Goal: Complete application form

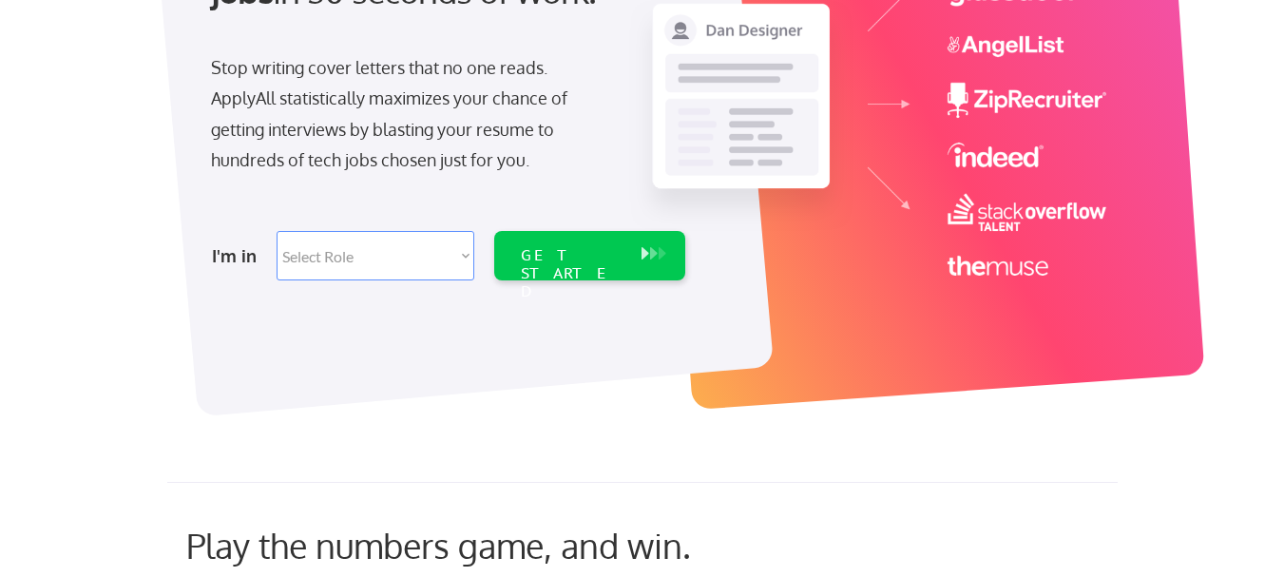
scroll to position [317, 0]
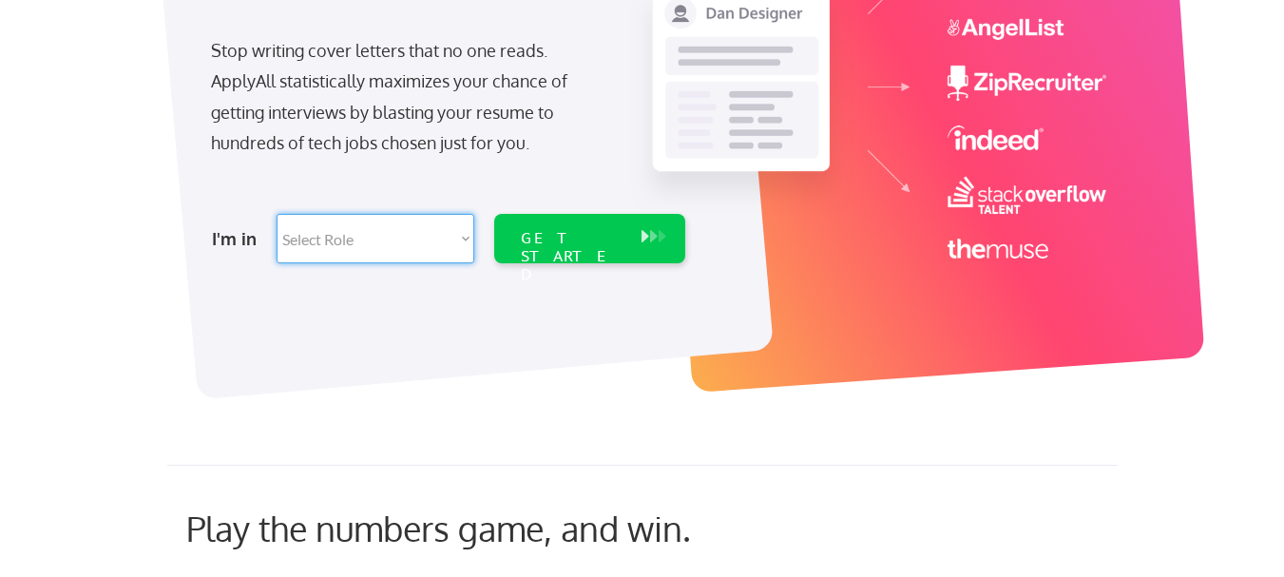
click at [383, 242] on select "Select Role Software Engineering Product Management Customer Success Sales UI/U…" at bounding box center [376, 238] width 198 height 49
select select ""engineering""
click at [277, 214] on select "Select Role Software Engineering Product Management Customer Success Sales UI/U…" at bounding box center [376, 238] width 198 height 49
select select ""engineering""
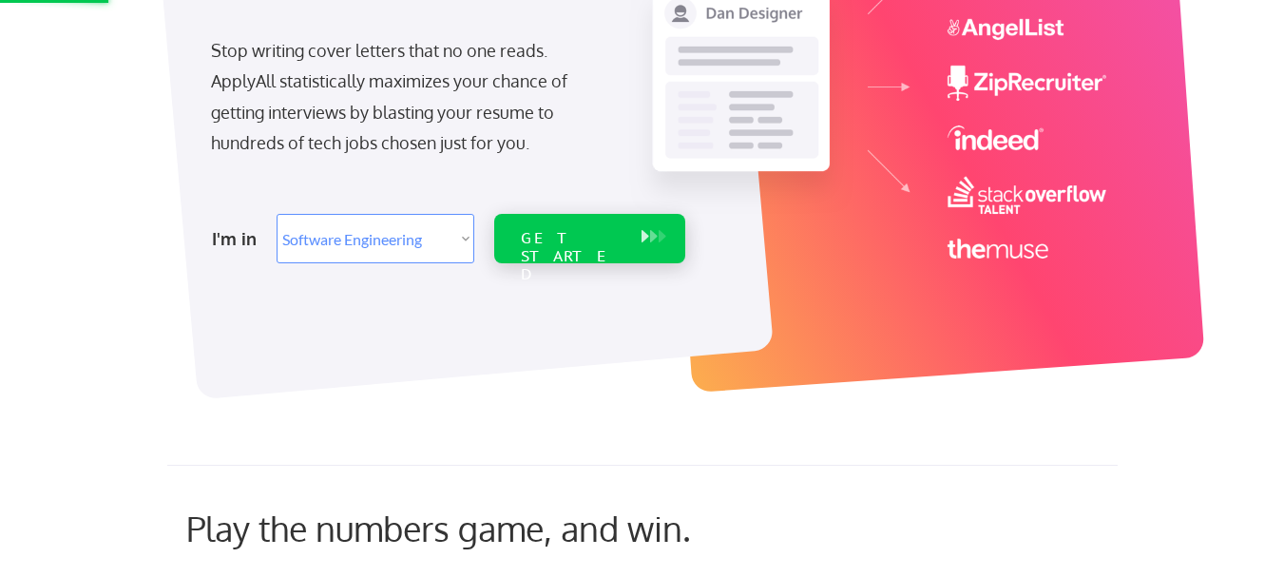
click at [579, 234] on div "GET STARTED" at bounding box center [572, 256] width 102 height 55
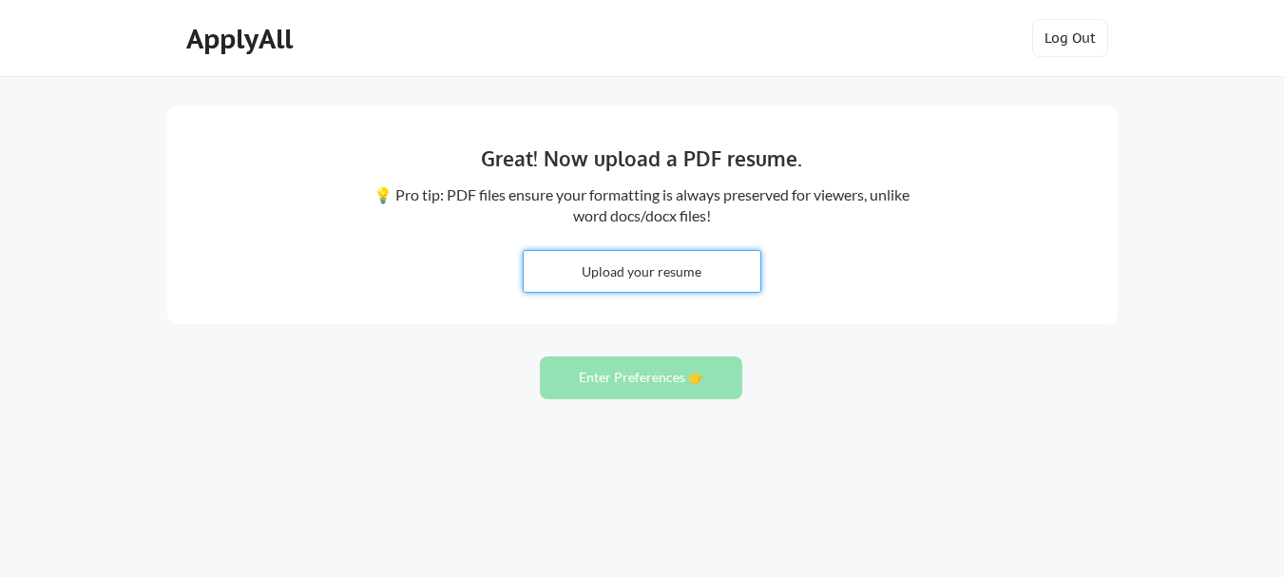
click at [617, 276] on input "file" at bounding box center [642, 271] width 237 height 41
type input "C:\fakepath\Jeremiah Chinwe's Resume (Updated).pdf"
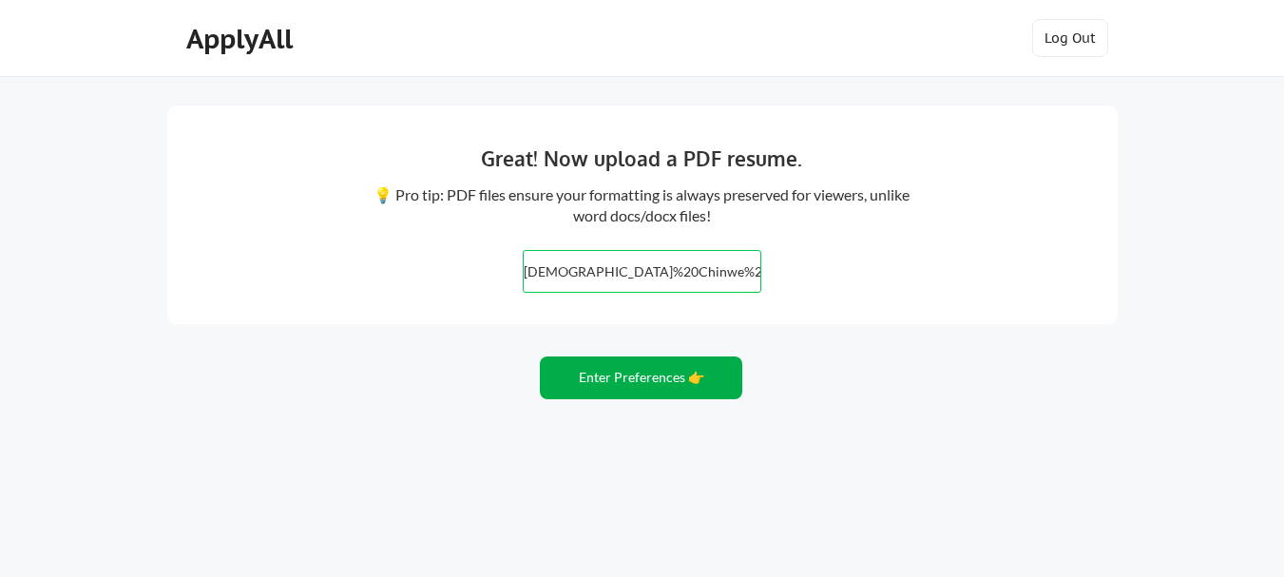
click at [623, 383] on button "Enter Preferences 👉" at bounding box center [641, 377] width 202 height 43
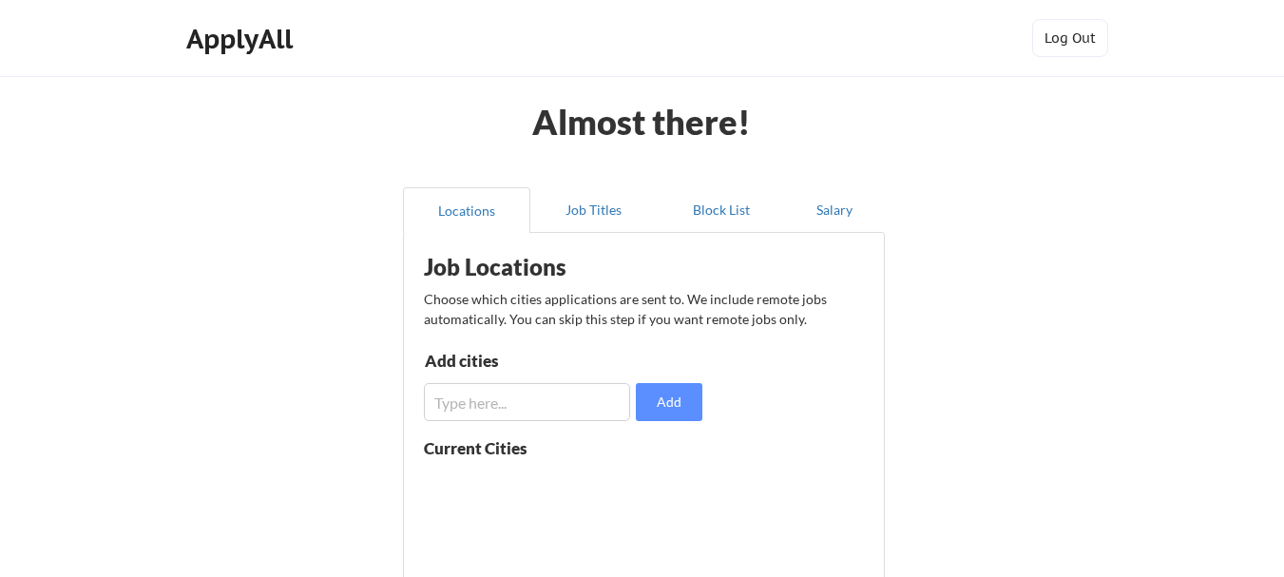
click at [477, 393] on input "input" at bounding box center [527, 402] width 206 height 38
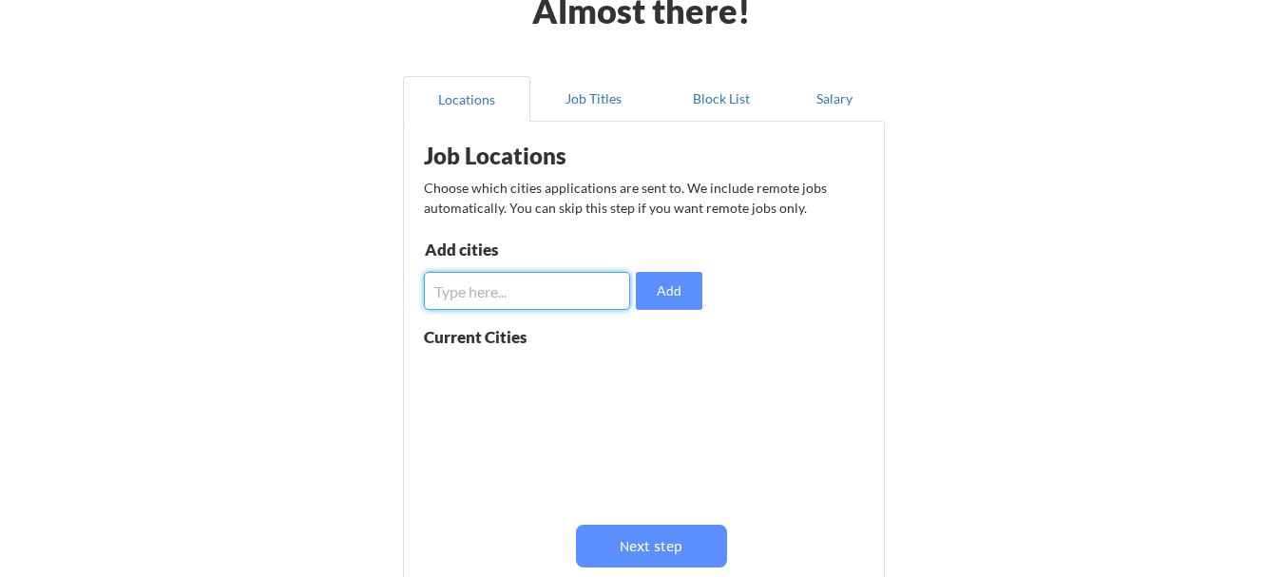
scroll to position [123, 0]
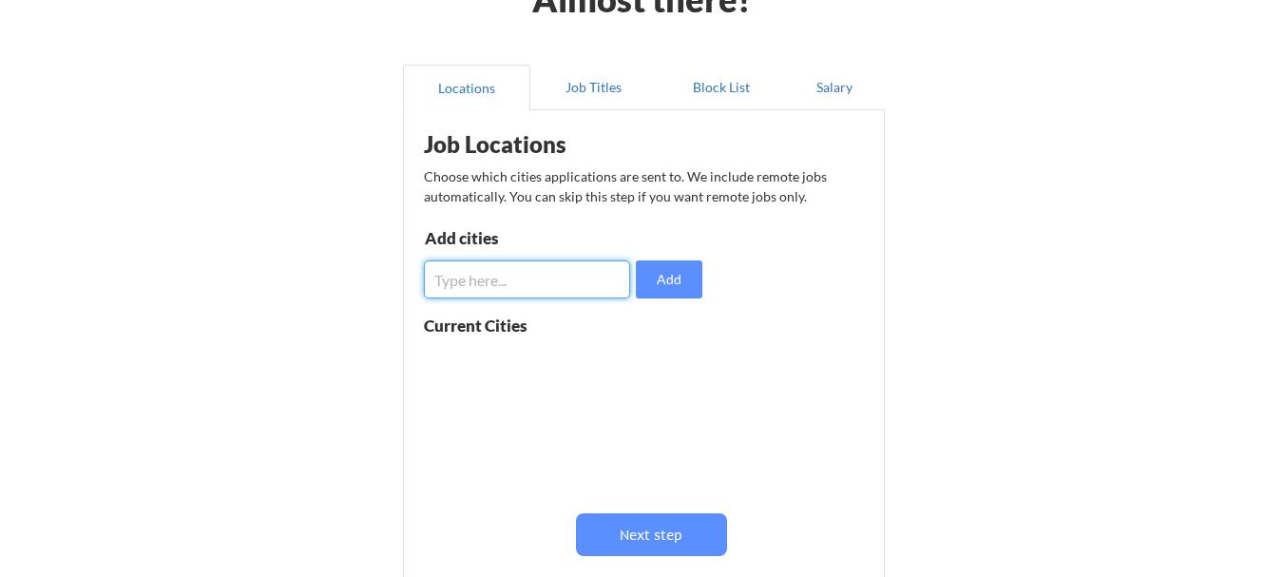
click at [497, 280] on input "input" at bounding box center [527, 279] width 206 height 38
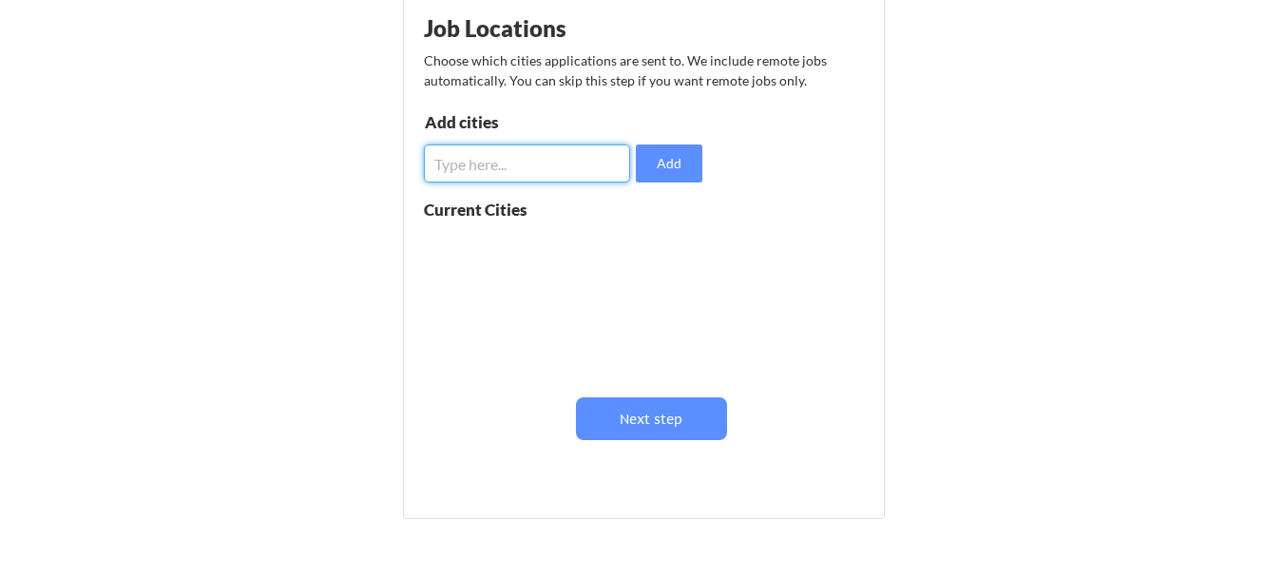
scroll to position [259, 0]
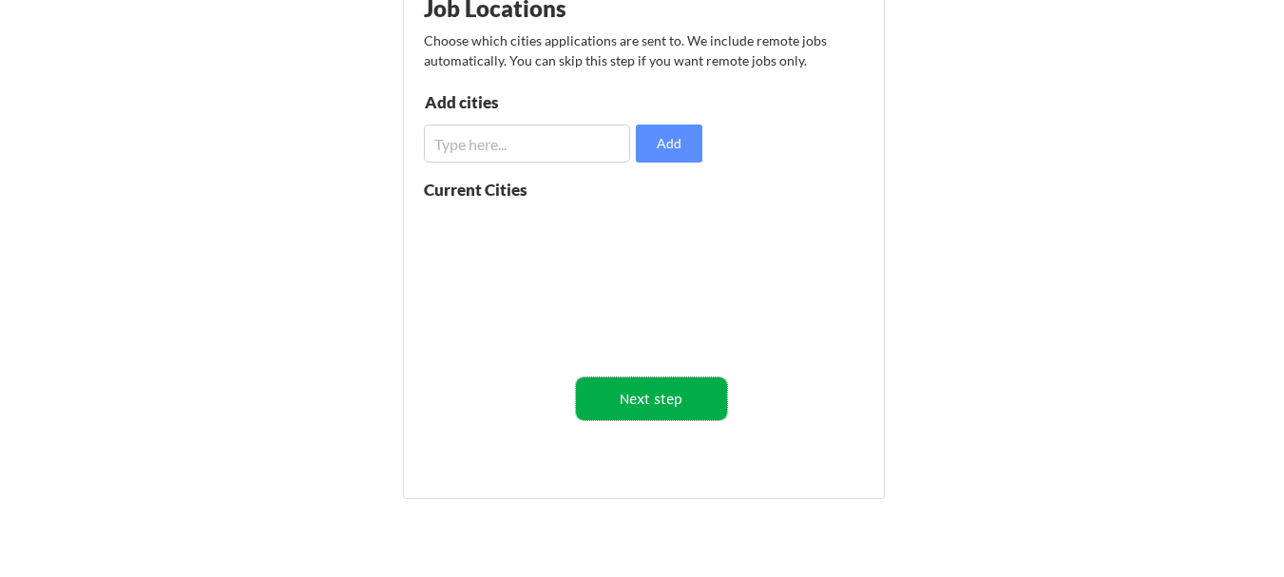
click at [630, 410] on button "Next step" at bounding box center [651, 398] width 151 height 43
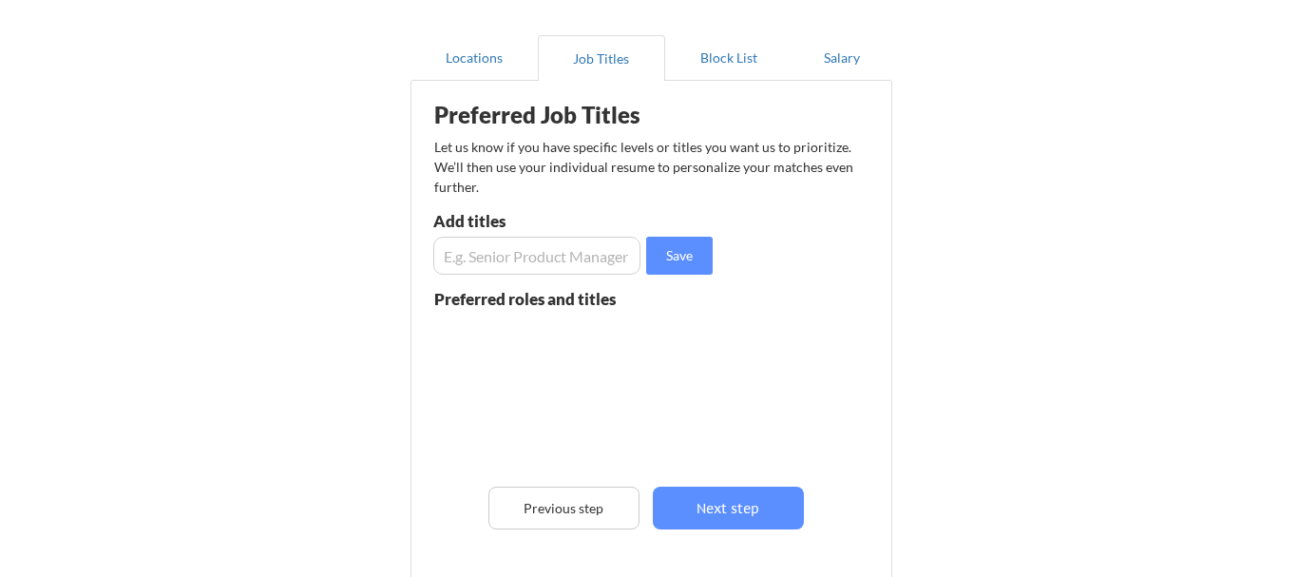
scroll to position [144, 0]
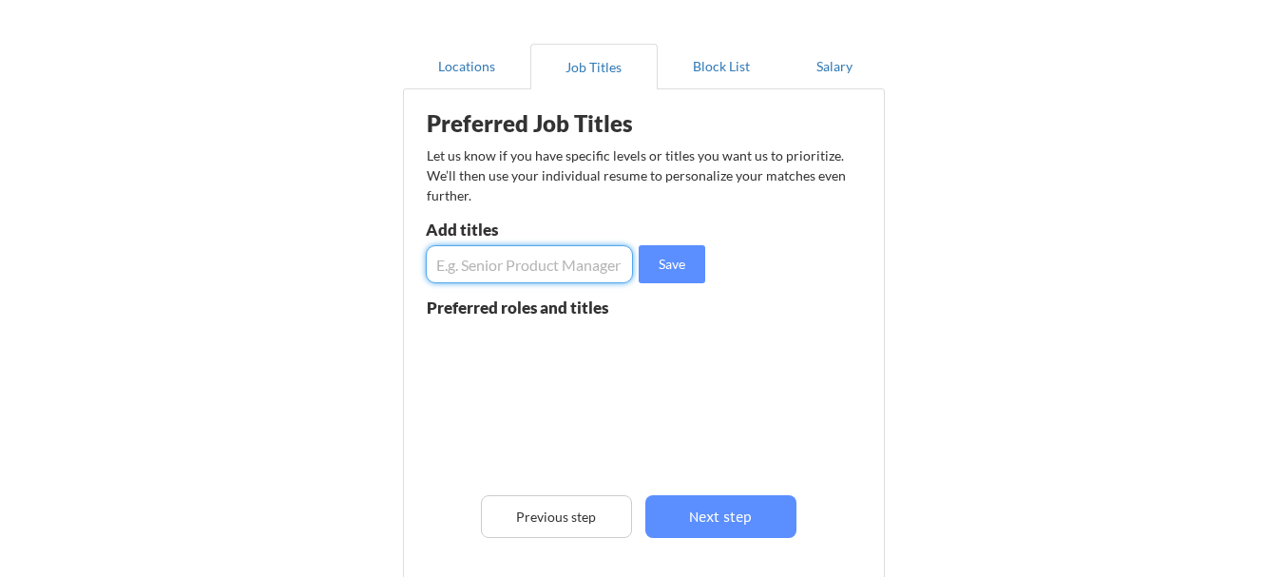
click at [506, 266] on input "input" at bounding box center [529, 264] width 207 height 38
type input "Frontend Developer"
click at [681, 260] on button "Save" at bounding box center [672, 264] width 67 height 38
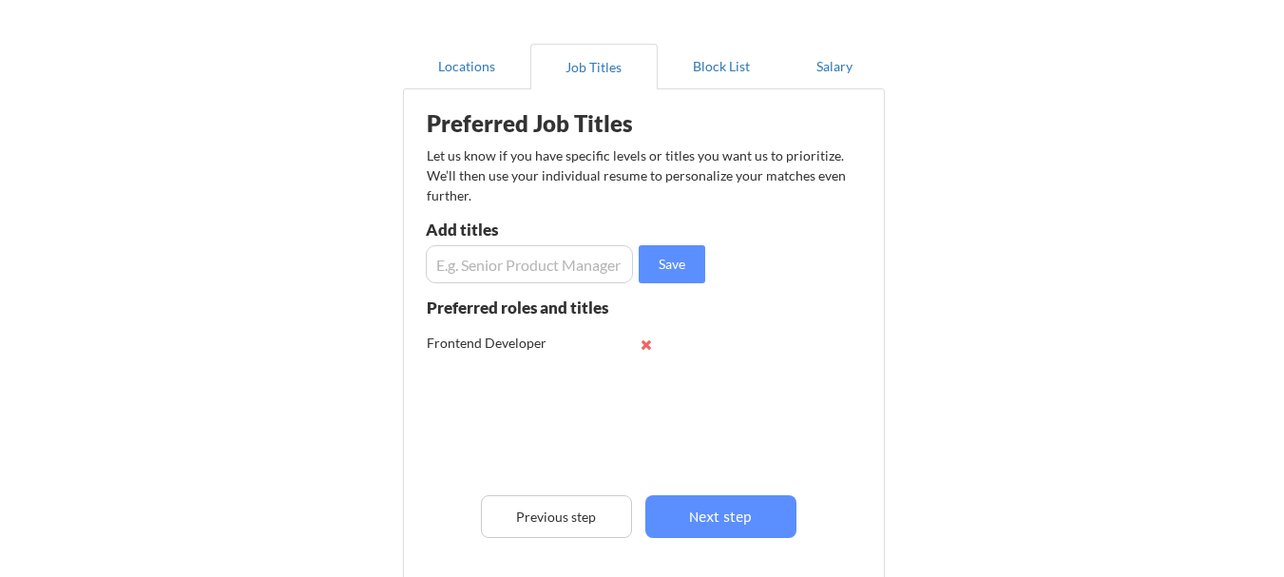
click at [469, 266] on input "input" at bounding box center [529, 264] width 207 height 38
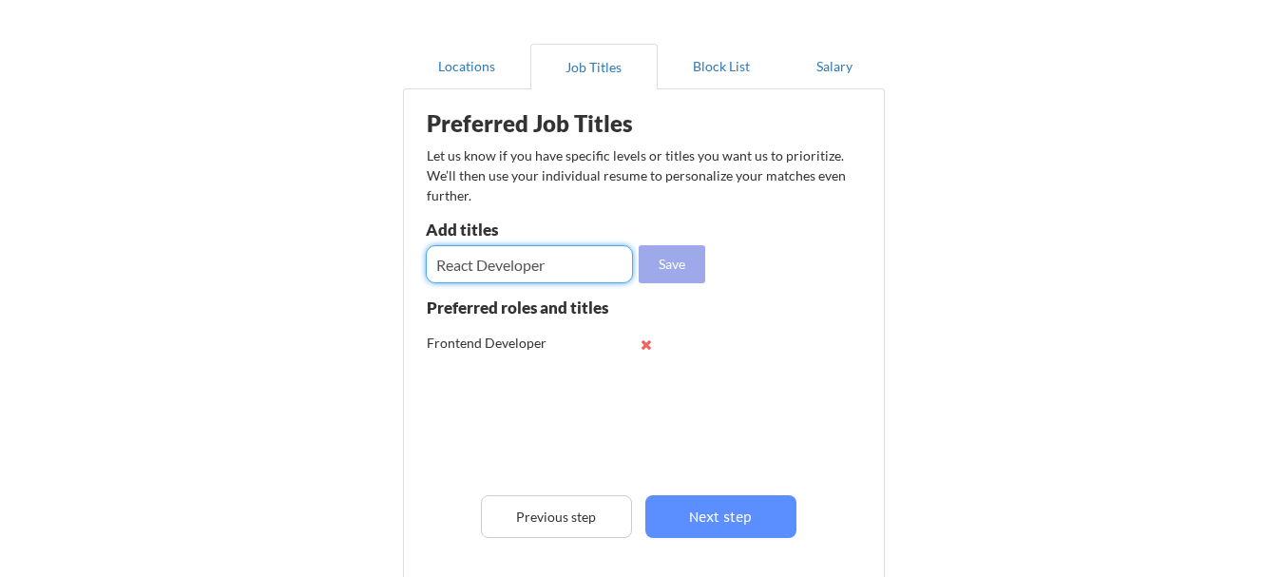
type input "React Developer"
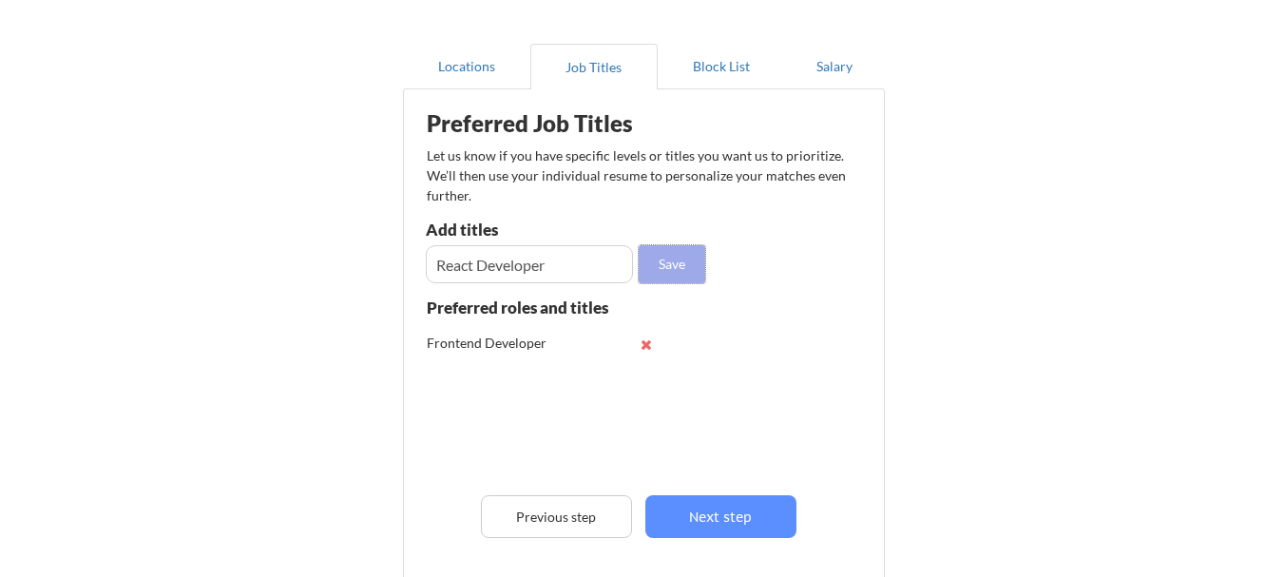
click at [681, 267] on button "Save" at bounding box center [672, 264] width 67 height 38
click at [482, 264] on input "input" at bounding box center [529, 264] width 207 height 38
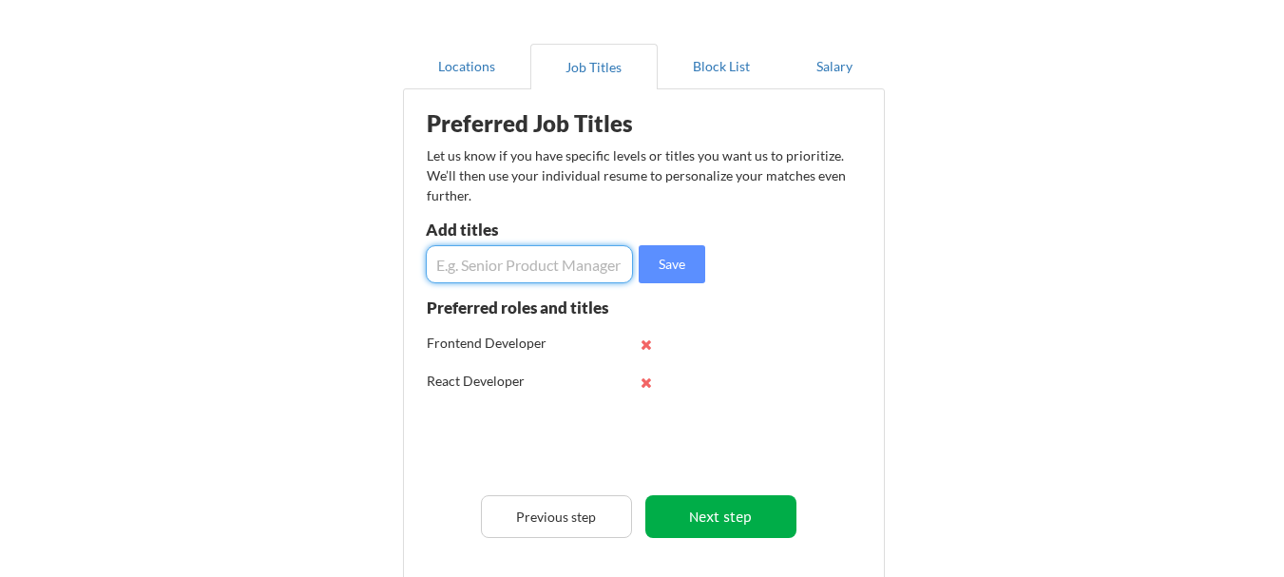
click at [722, 510] on button "Next step" at bounding box center [720, 516] width 151 height 43
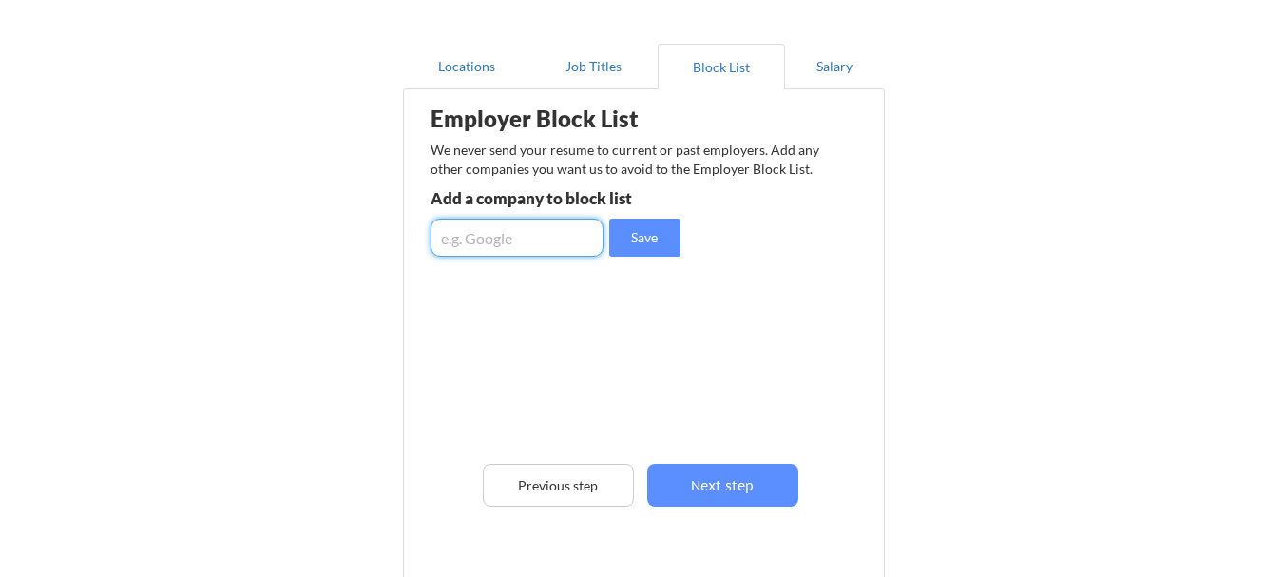
click at [519, 238] on input "input" at bounding box center [517, 238] width 173 height 38
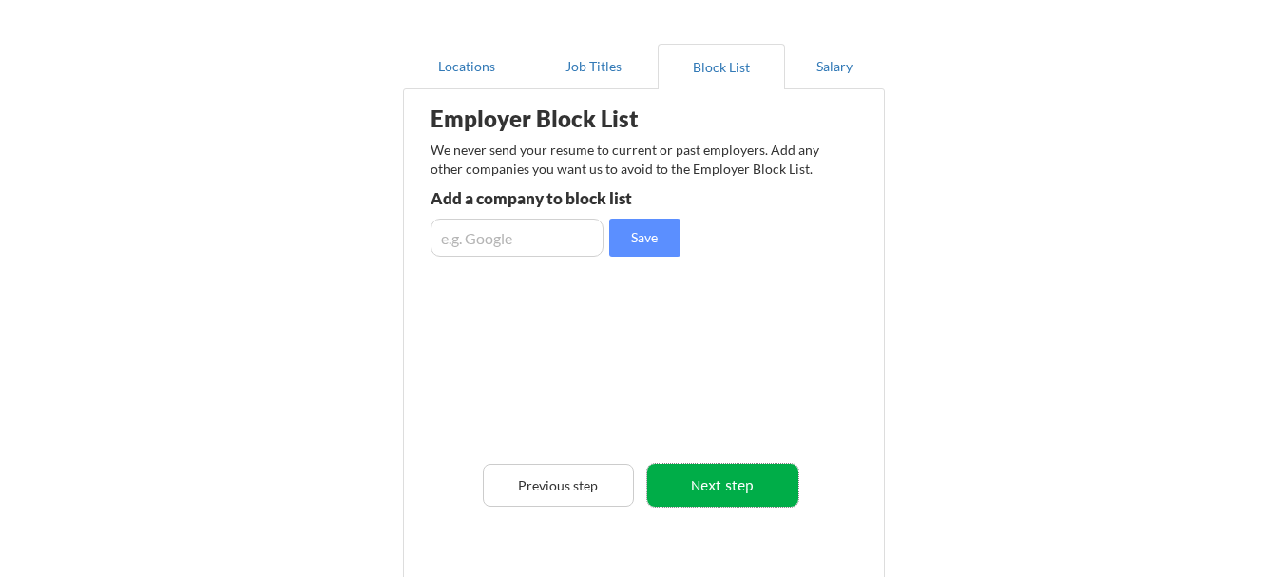
click at [720, 498] on button "Next step" at bounding box center [722, 485] width 151 height 43
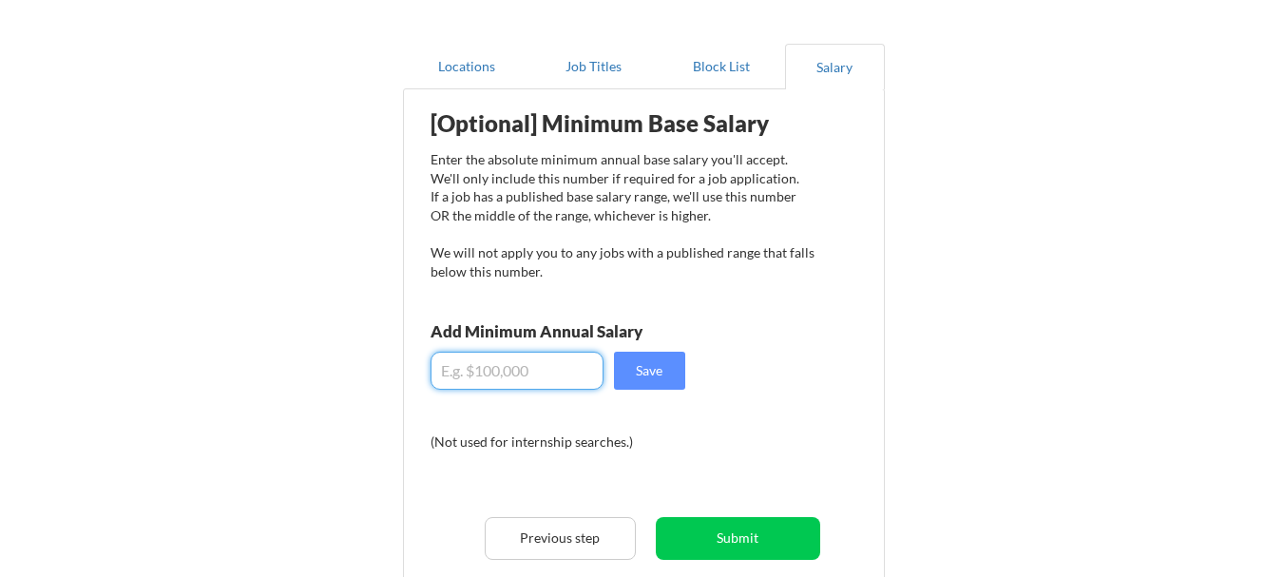
click at [507, 361] on input "input" at bounding box center [517, 371] width 173 height 38
type input "$2"
type input "$12,000"
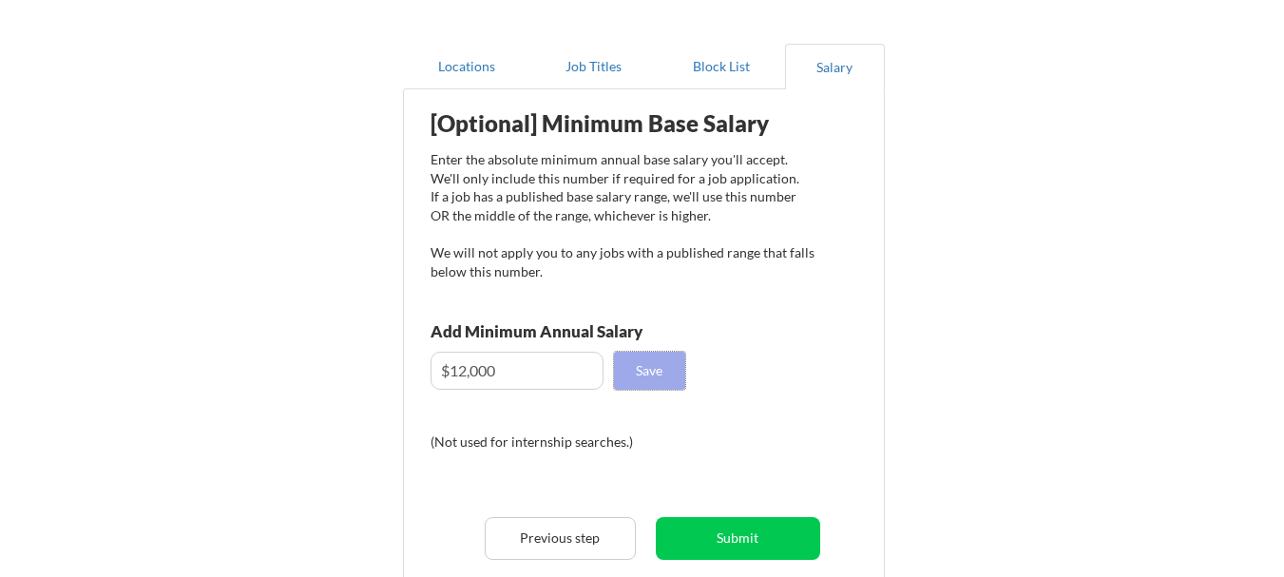
click at [648, 373] on button "Save" at bounding box center [649, 371] width 71 height 38
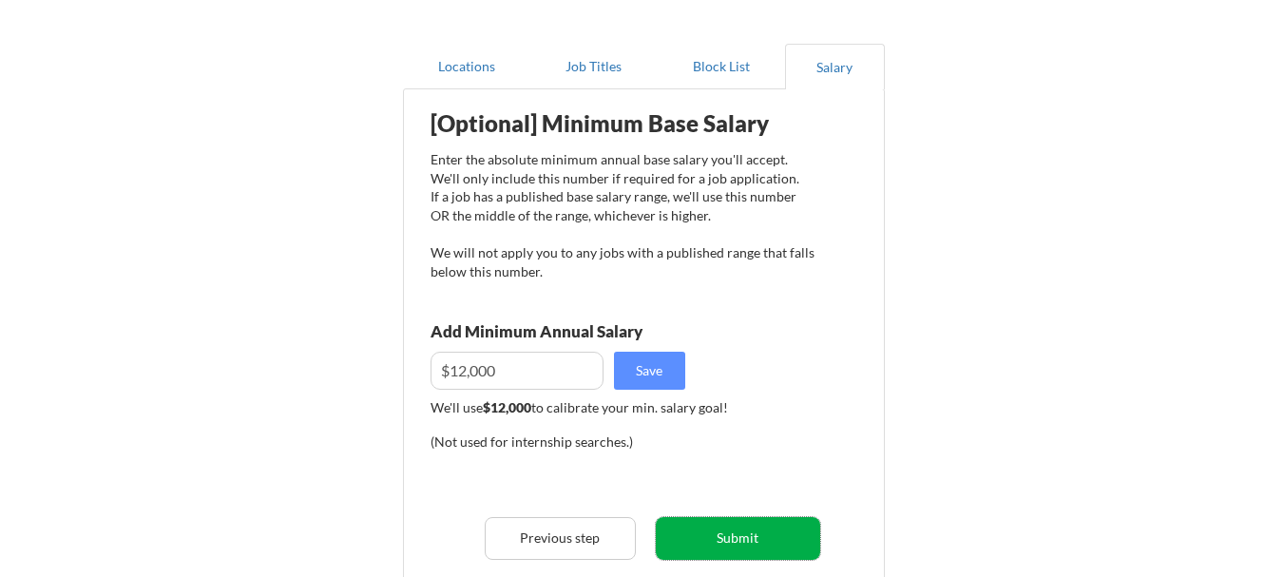
click at [744, 545] on button "Submit" at bounding box center [738, 538] width 164 height 43
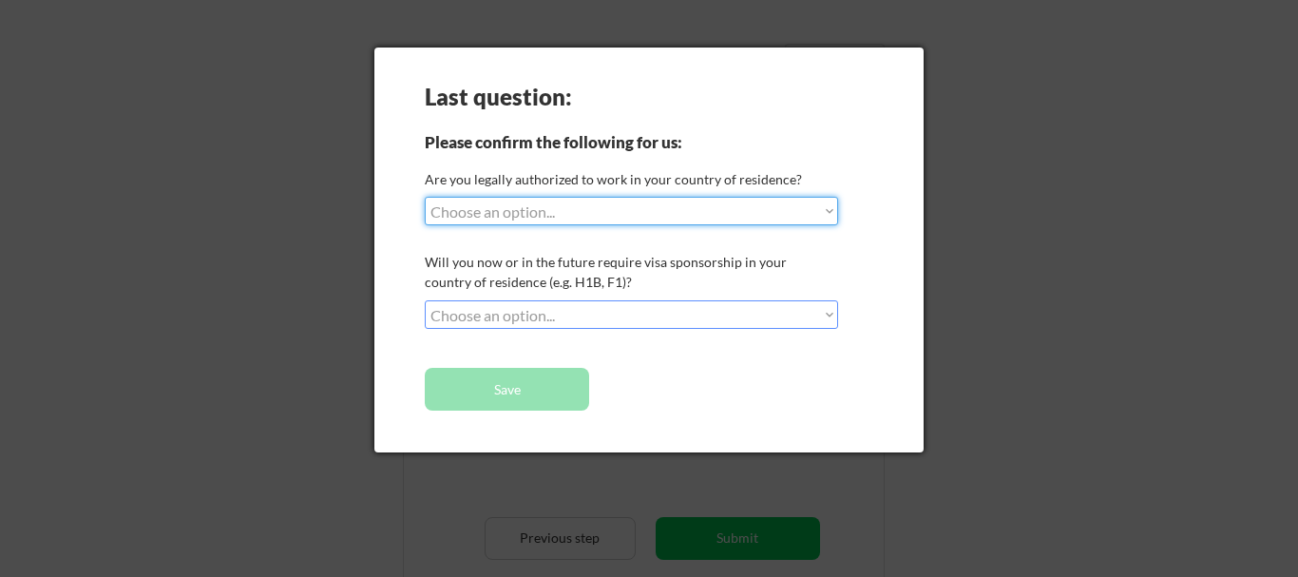
click at [529, 206] on select "Choose an option... Yes, I am a US Citizen Yes, I am a Canadian Citizen Yes, I …" at bounding box center [631, 211] width 413 height 29
select select ""yes__i_am_an_other_permanent_resident""
click at [425, 197] on select "Choose an option... Yes, I am a US Citizen Yes, I am a Canadian Citizen Yes, I …" at bounding box center [631, 211] width 413 height 29
click at [676, 198] on select "Choose an option... Yes, I am a US Citizen Yes, I am a Canadian Citizen Yes, I …" at bounding box center [631, 211] width 413 height 29
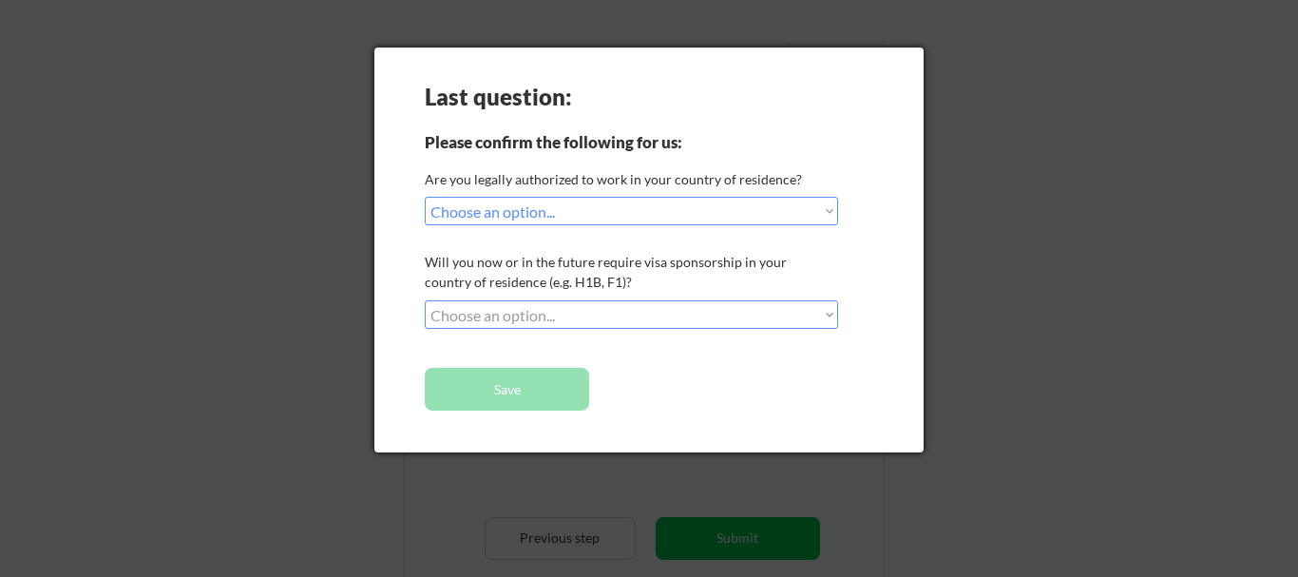
click at [811, 151] on div "Last question: Please confirm the following for us: Are you legally authorized …" at bounding box center [648, 250] width 549 height 405
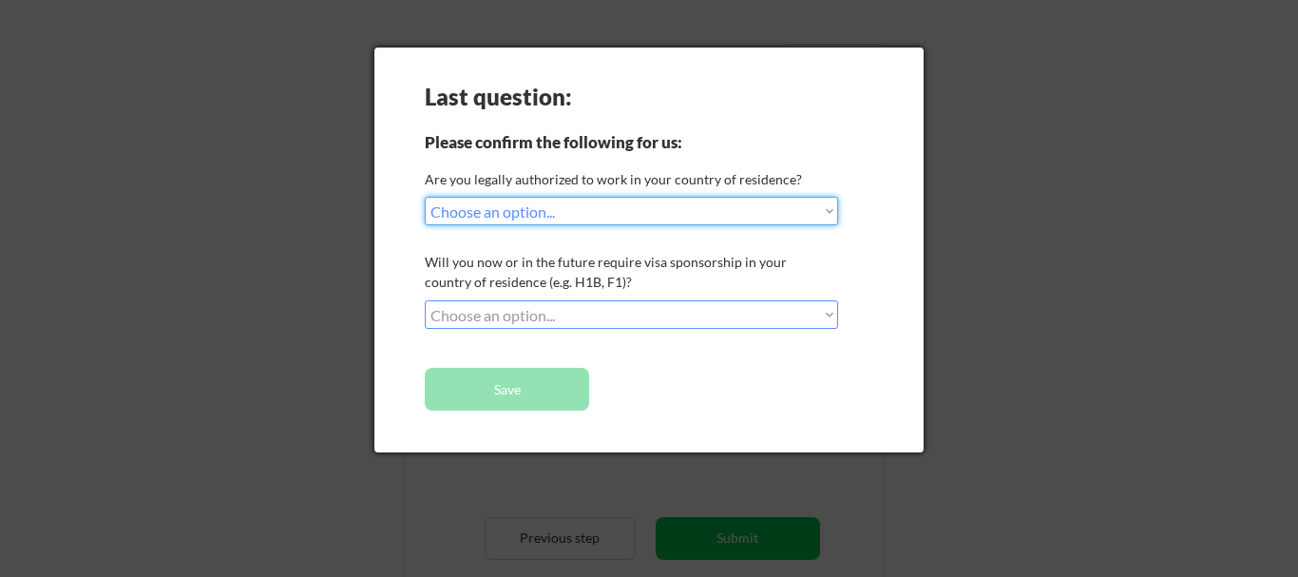
click at [544, 219] on select "Choose an option... Yes, I am a US Citizen Yes, I am a Canadian Citizen Yes, I …" at bounding box center [631, 211] width 413 height 29
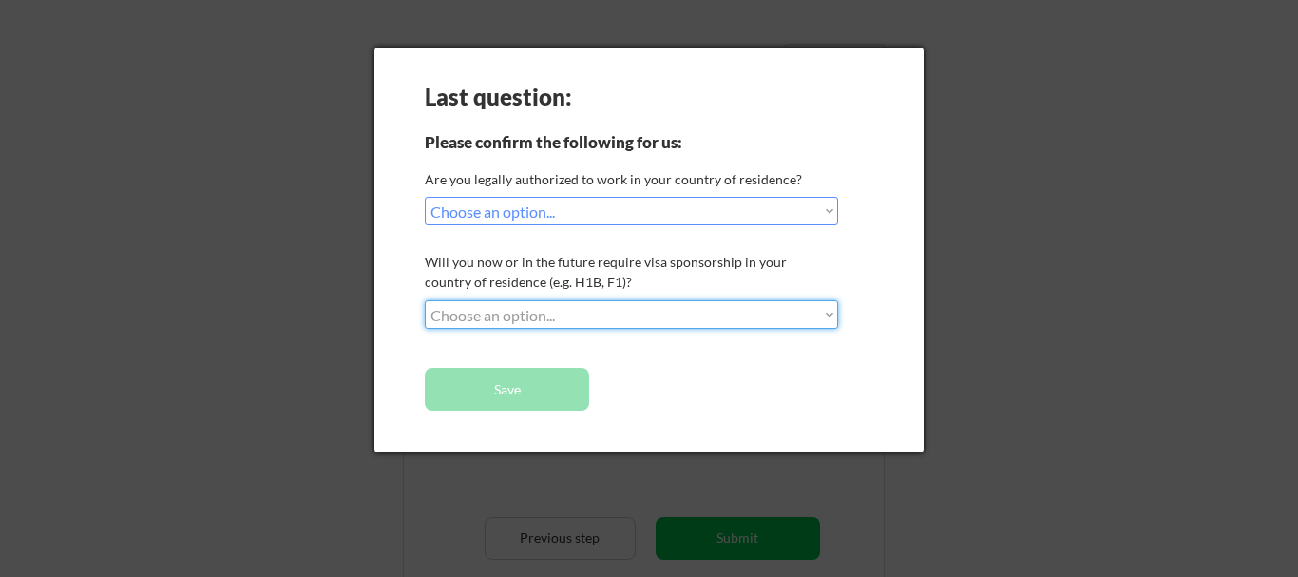
click at [523, 311] on select "Choose an option... No, I will not need sponsorship Yes, I will need sponsorship" at bounding box center [631, 314] width 413 height 29
select select ""yes__i_will_need_sponsorship""
click at [425, 300] on select "Choose an option... No, I will not need sponsorship Yes, I will need sponsorship" at bounding box center [631, 314] width 413 height 29
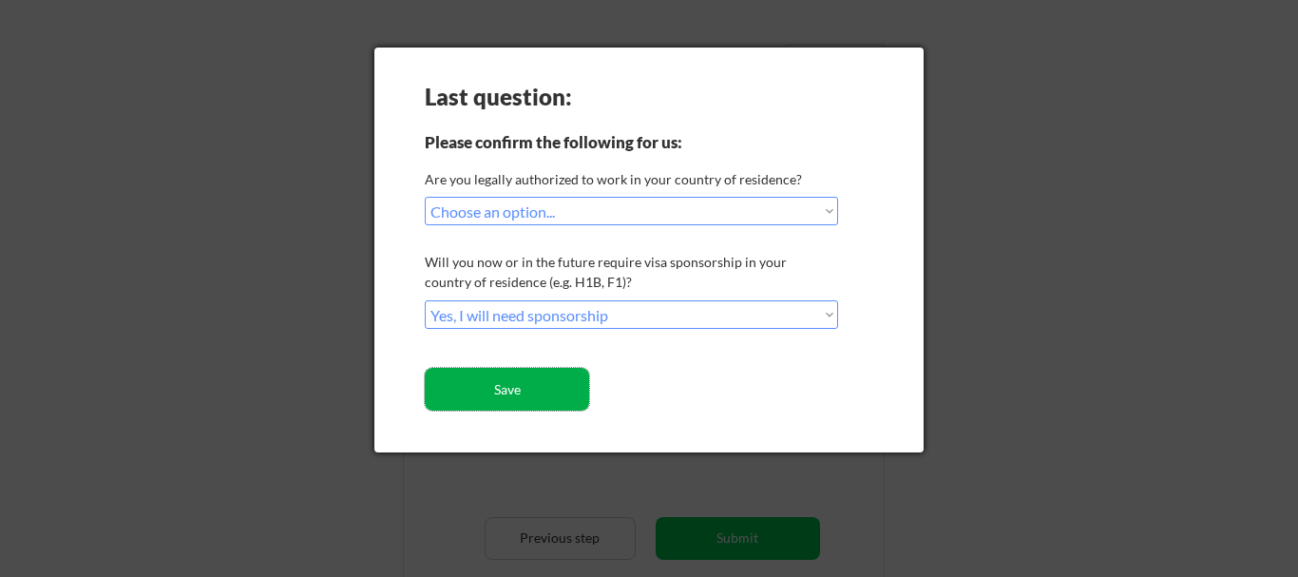
click at [519, 387] on button "Save" at bounding box center [507, 389] width 164 height 43
